Goal: Transaction & Acquisition: Purchase product/service

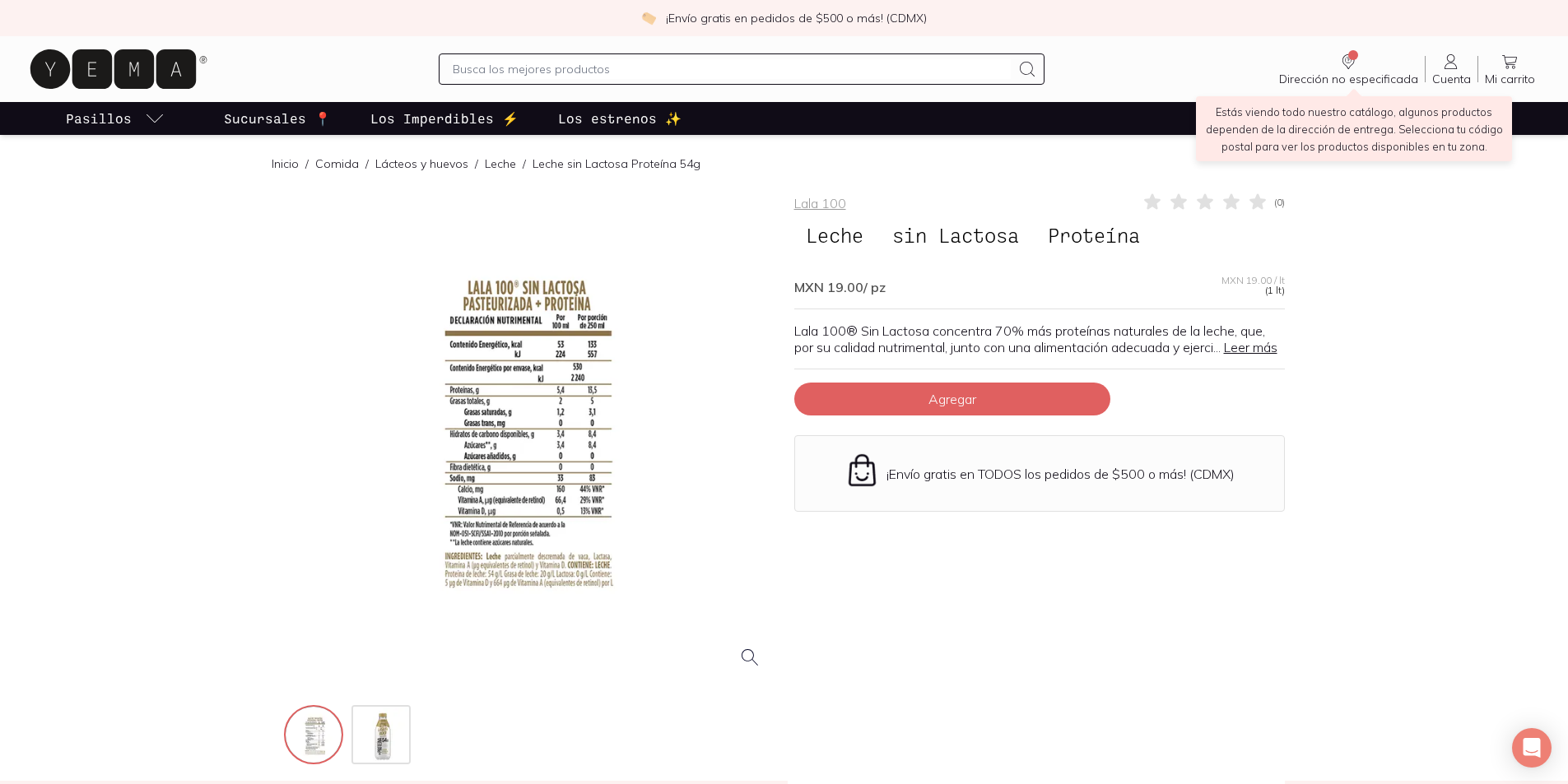
click at [1362, 73] on span "Dirección no especificada" at bounding box center [1349, 78] width 139 height 14
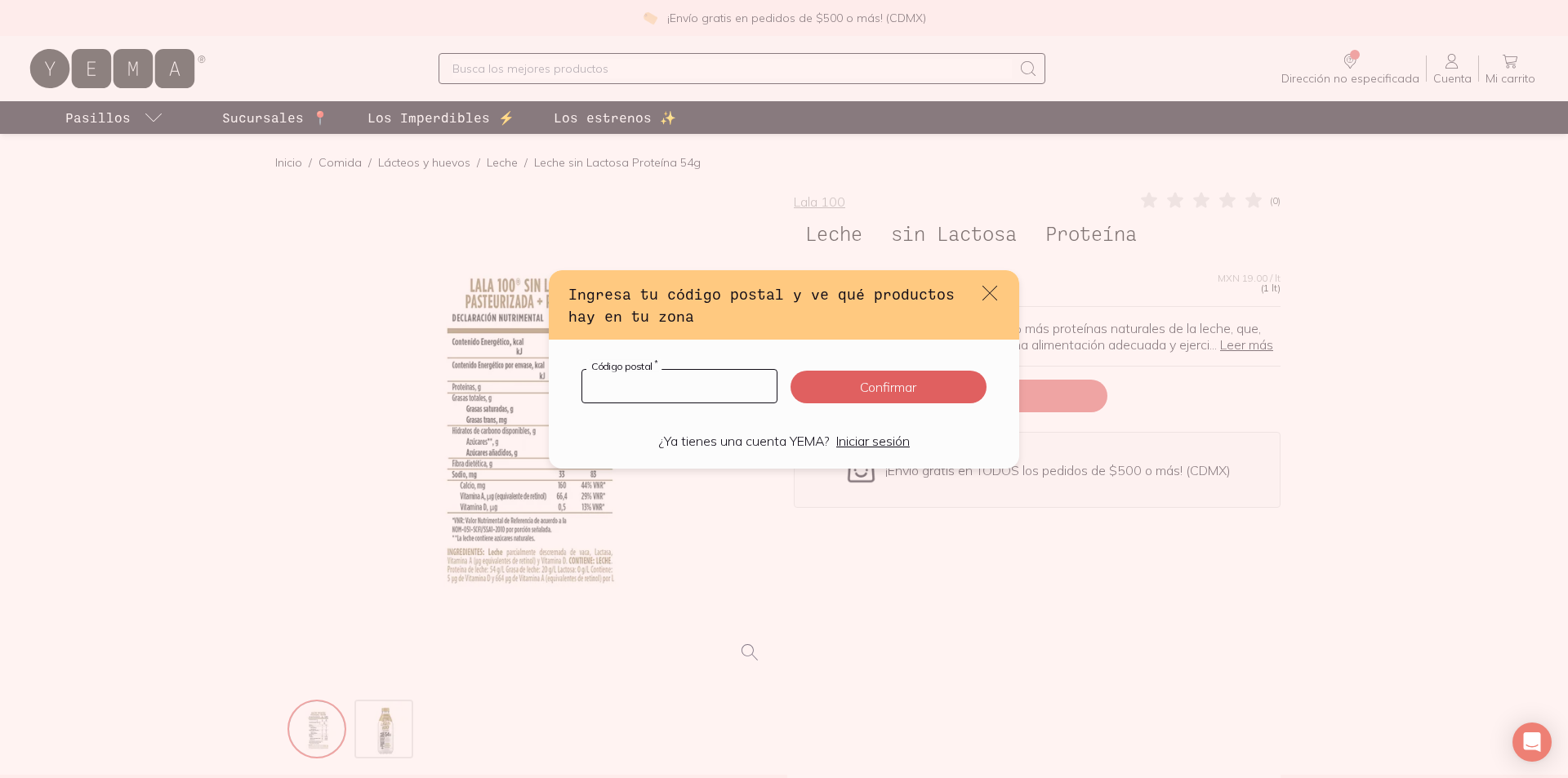
click at [663, 385] on input "default" at bounding box center [679, 386] width 195 height 33
type input "15860"
click at [865, 394] on button "Confirmar" at bounding box center [888, 387] width 196 height 33
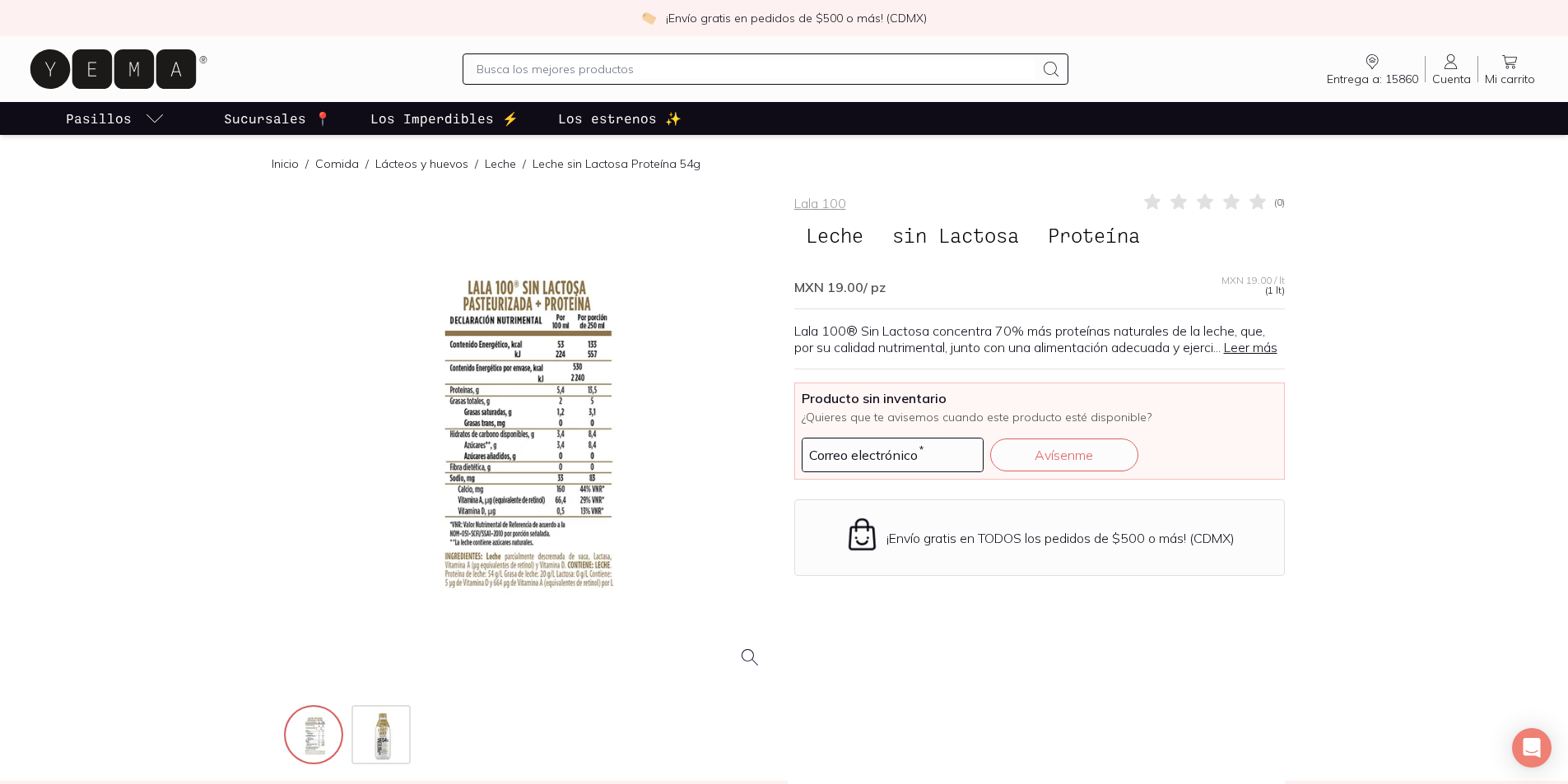
click at [313, 114] on p "Sucursales 📍" at bounding box center [277, 118] width 107 height 19
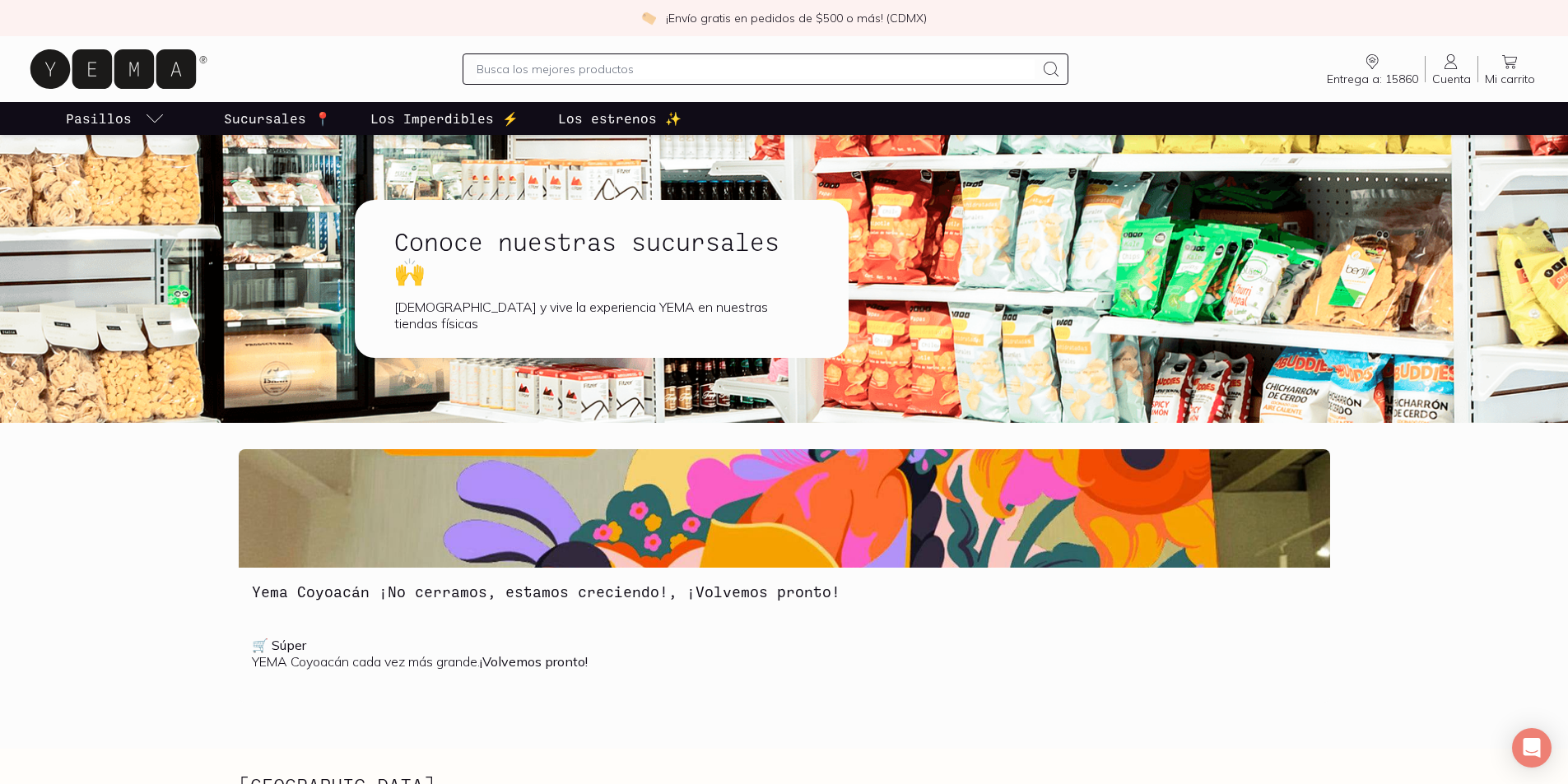
click at [453, 117] on p "Los Imperdibles ⚡️" at bounding box center [443, 118] width 148 height 19
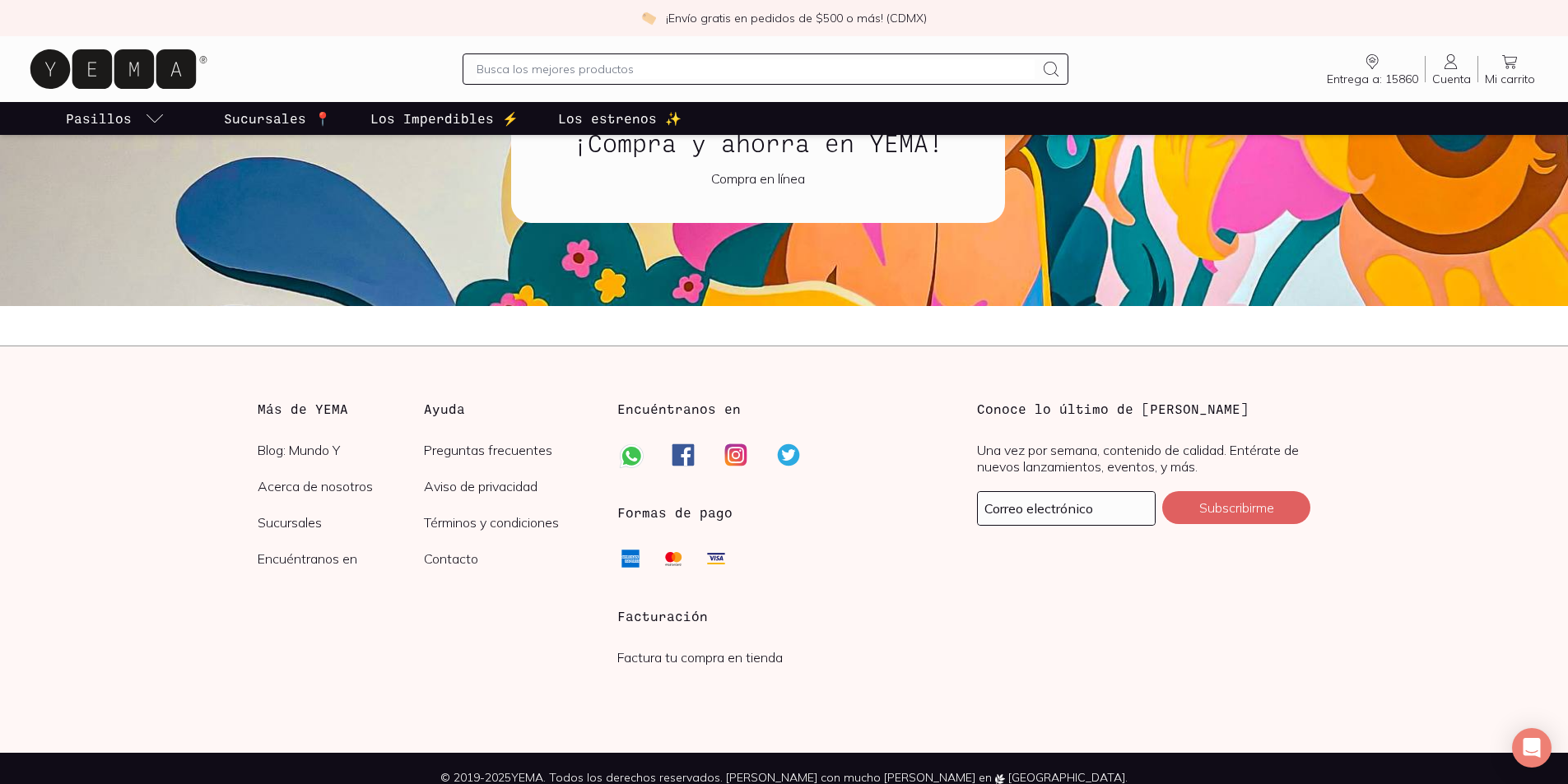
scroll to position [1853, 0]
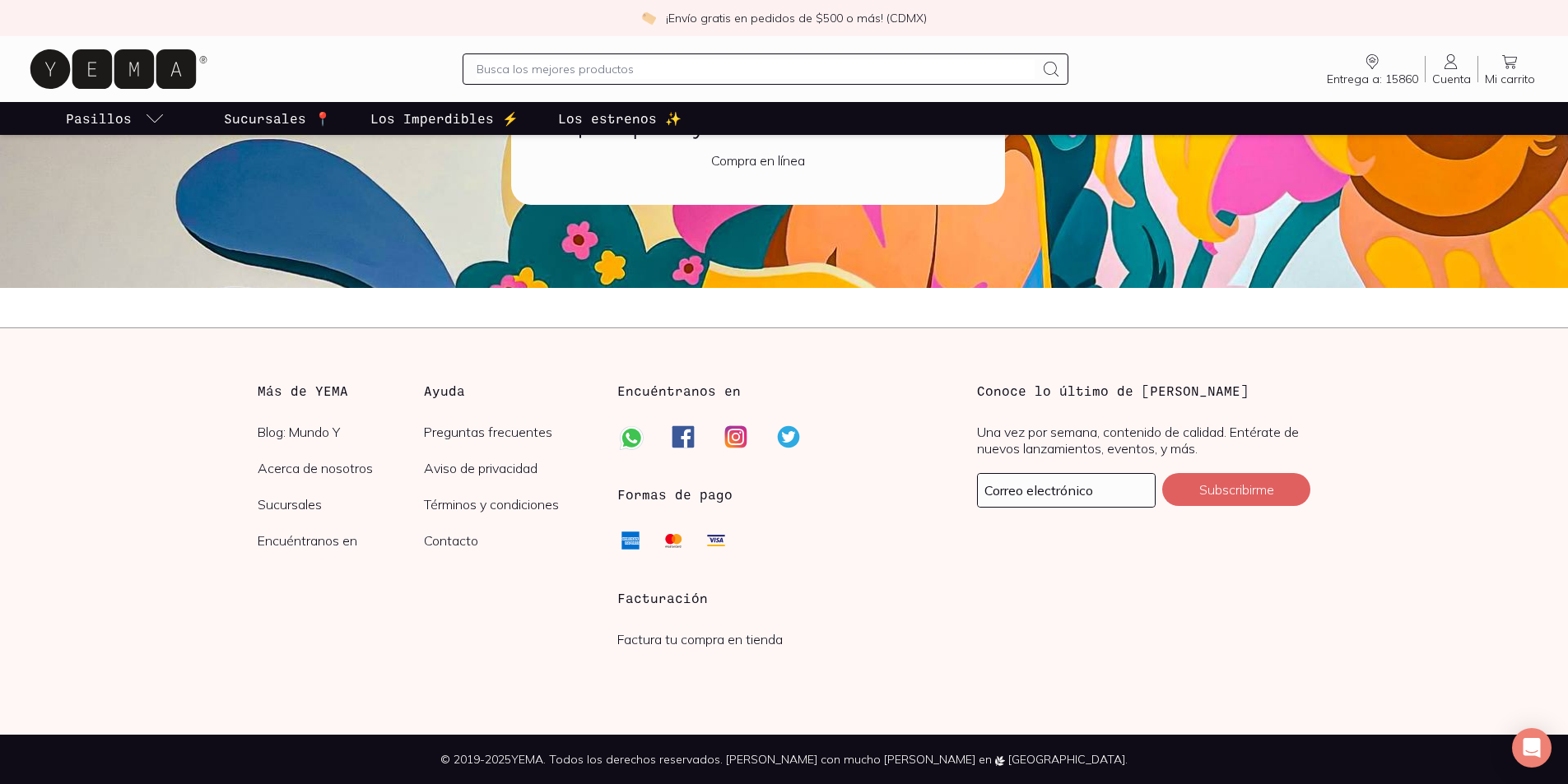
click at [572, 114] on p "Los estrenos ✨" at bounding box center [620, 118] width 124 height 19
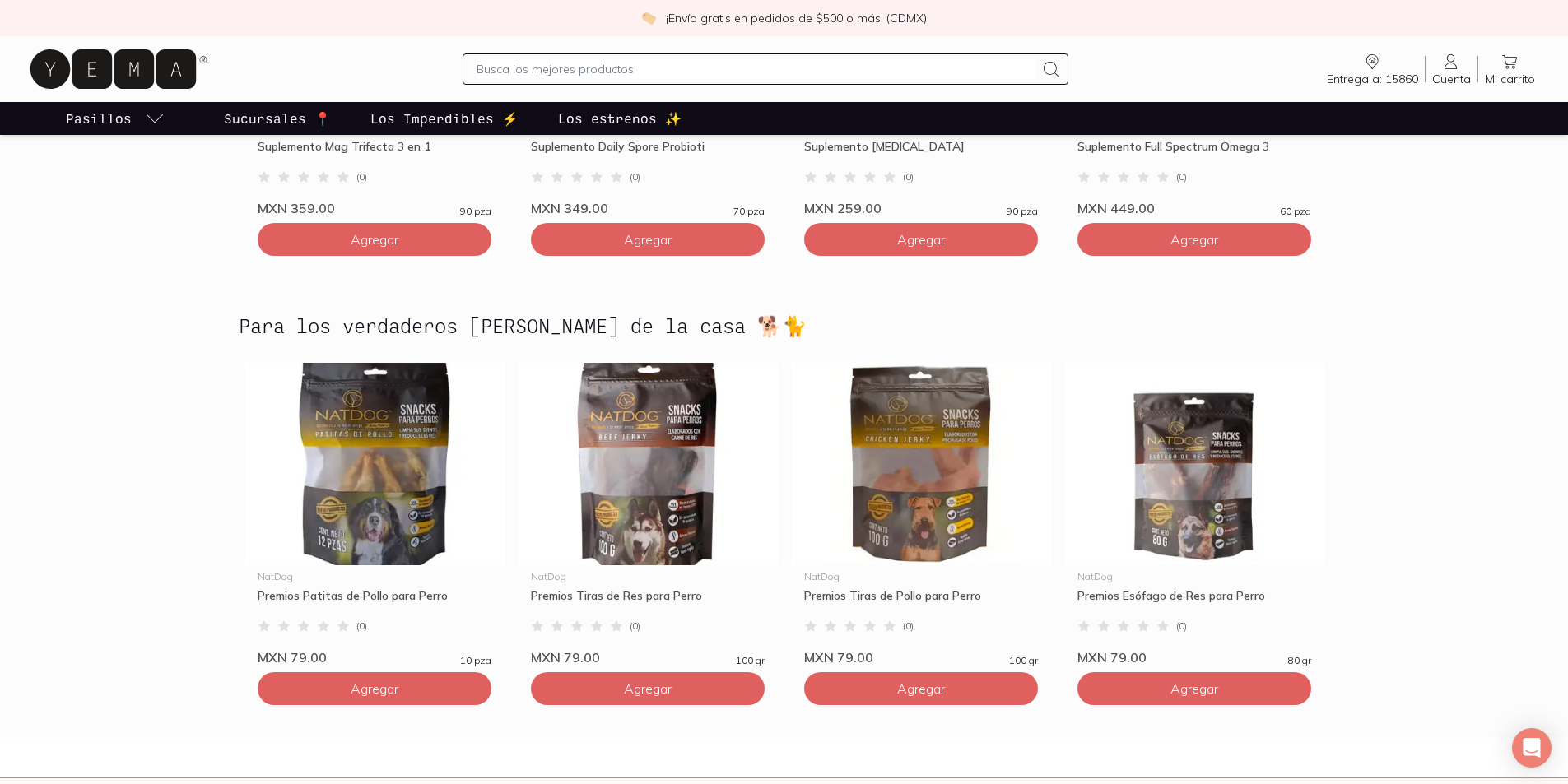
scroll to position [4242, 0]
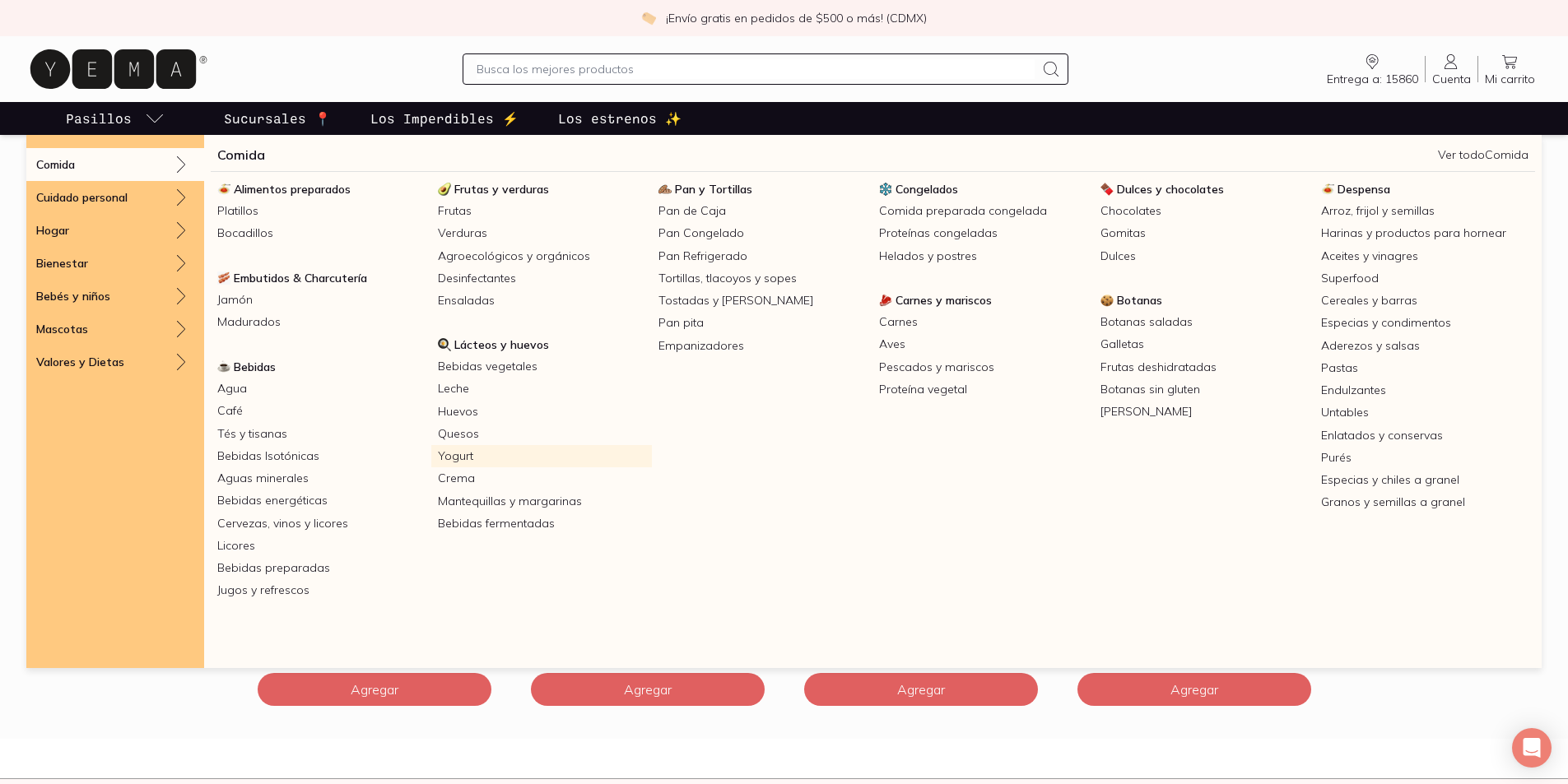
click at [473, 455] on link "Yogurt" at bounding box center [541, 456] width 220 height 22
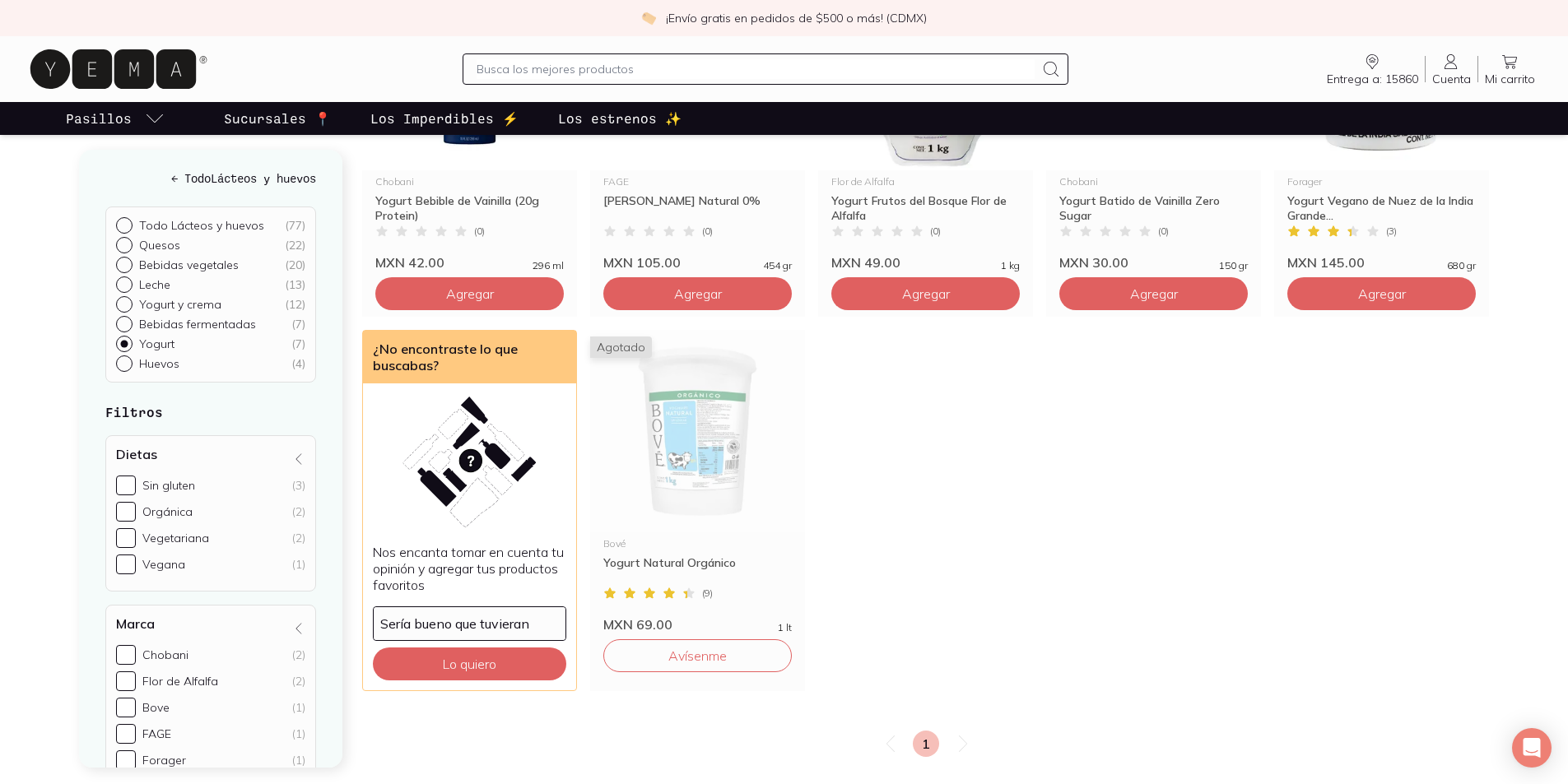
scroll to position [391, 0]
click at [640, 442] on img at bounding box center [698, 431] width 214 height 203
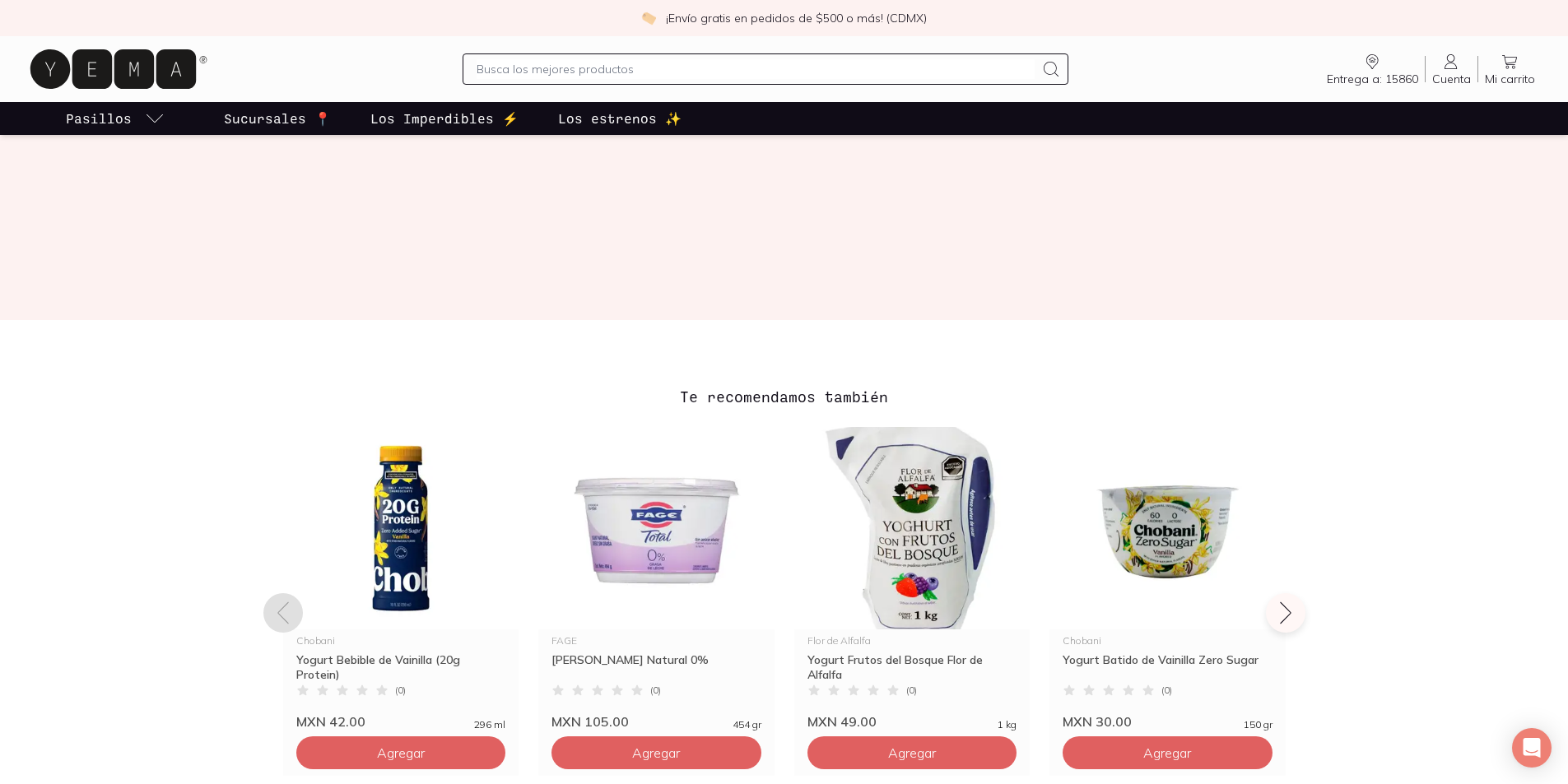
scroll to position [961, 0]
